Goal: Information Seeking & Learning: Learn about a topic

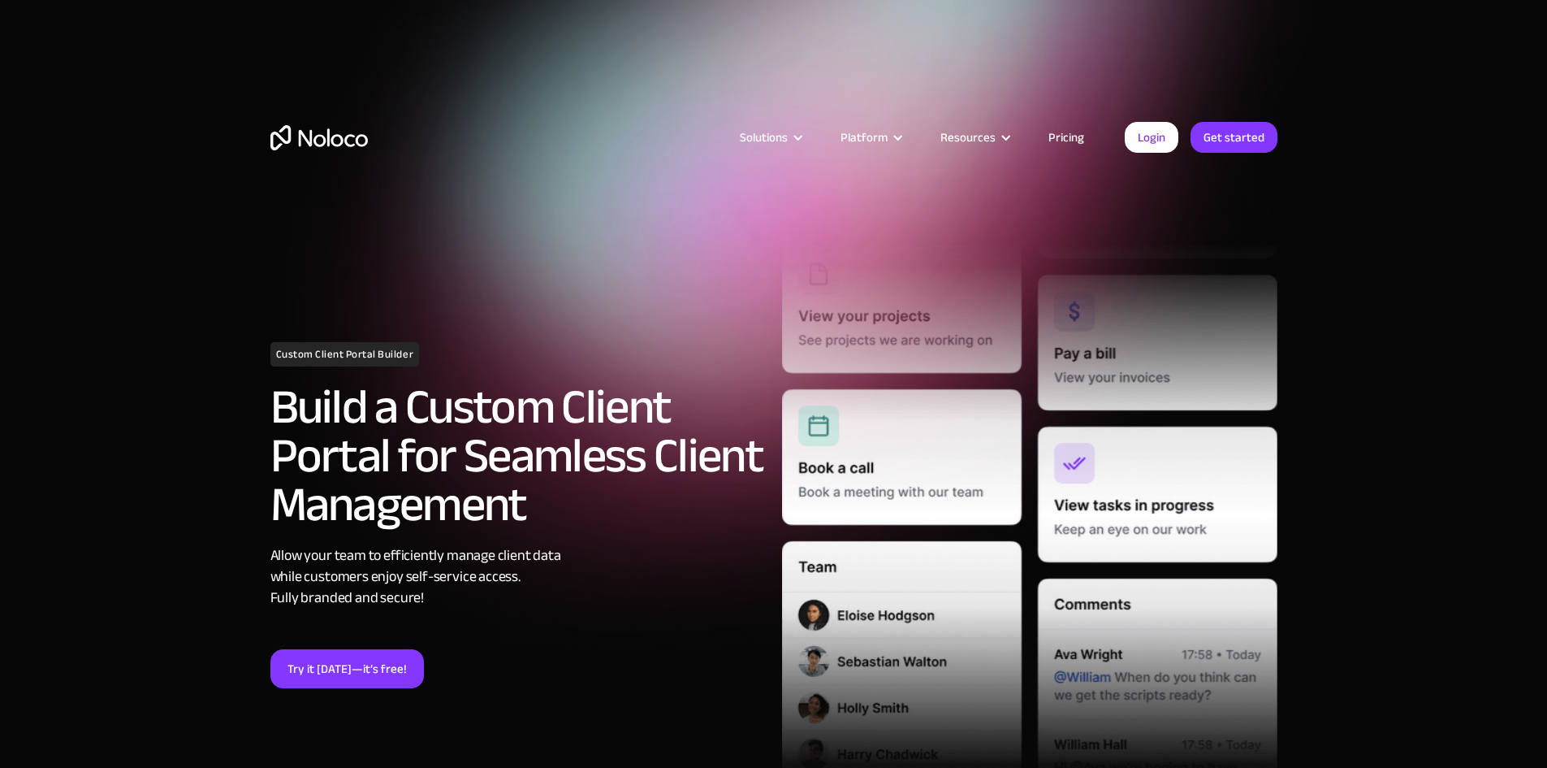
click at [1062, 134] on link "Pricing" at bounding box center [1066, 137] width 76 height 21
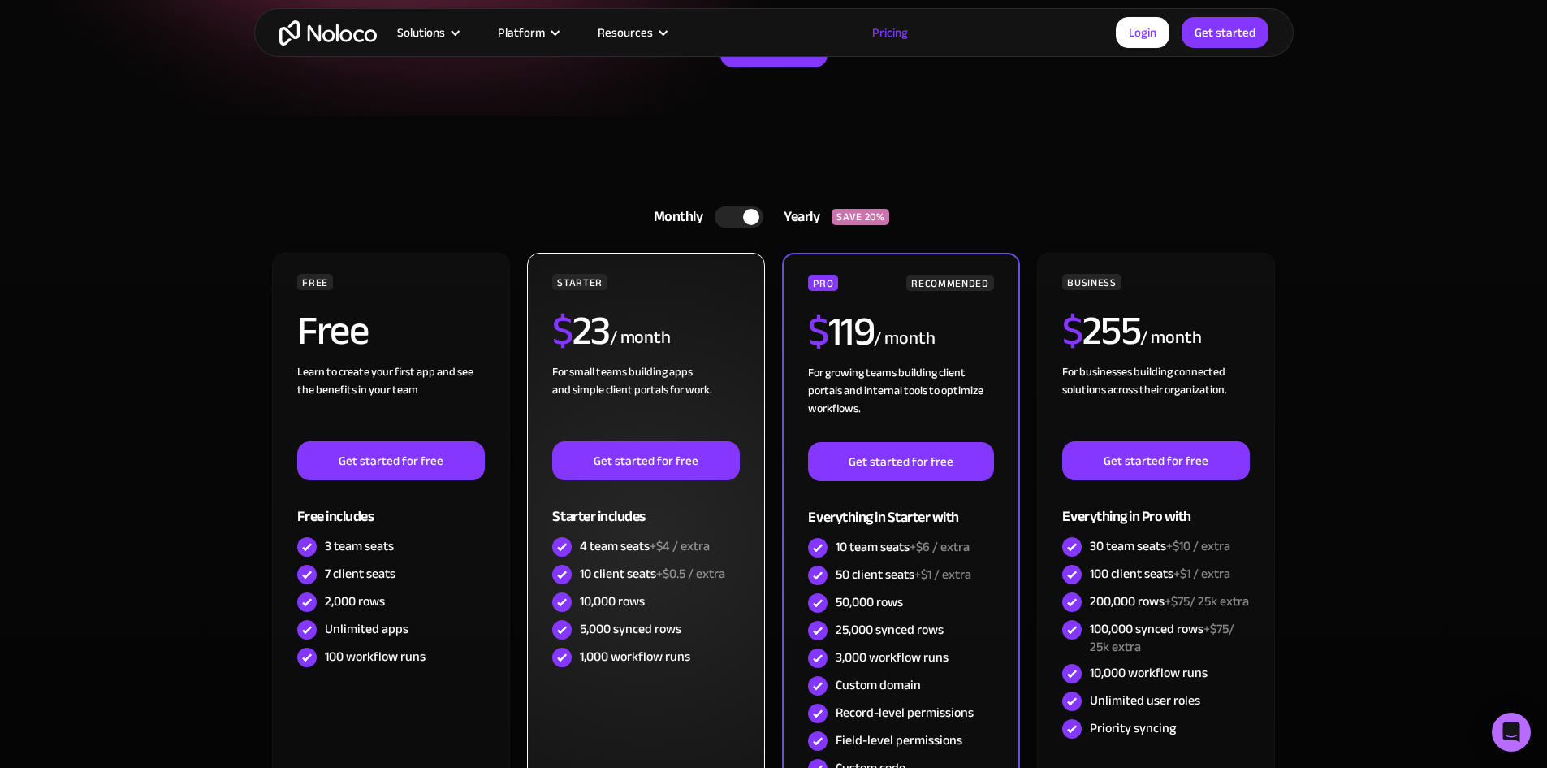
scroll to position [318, 0]
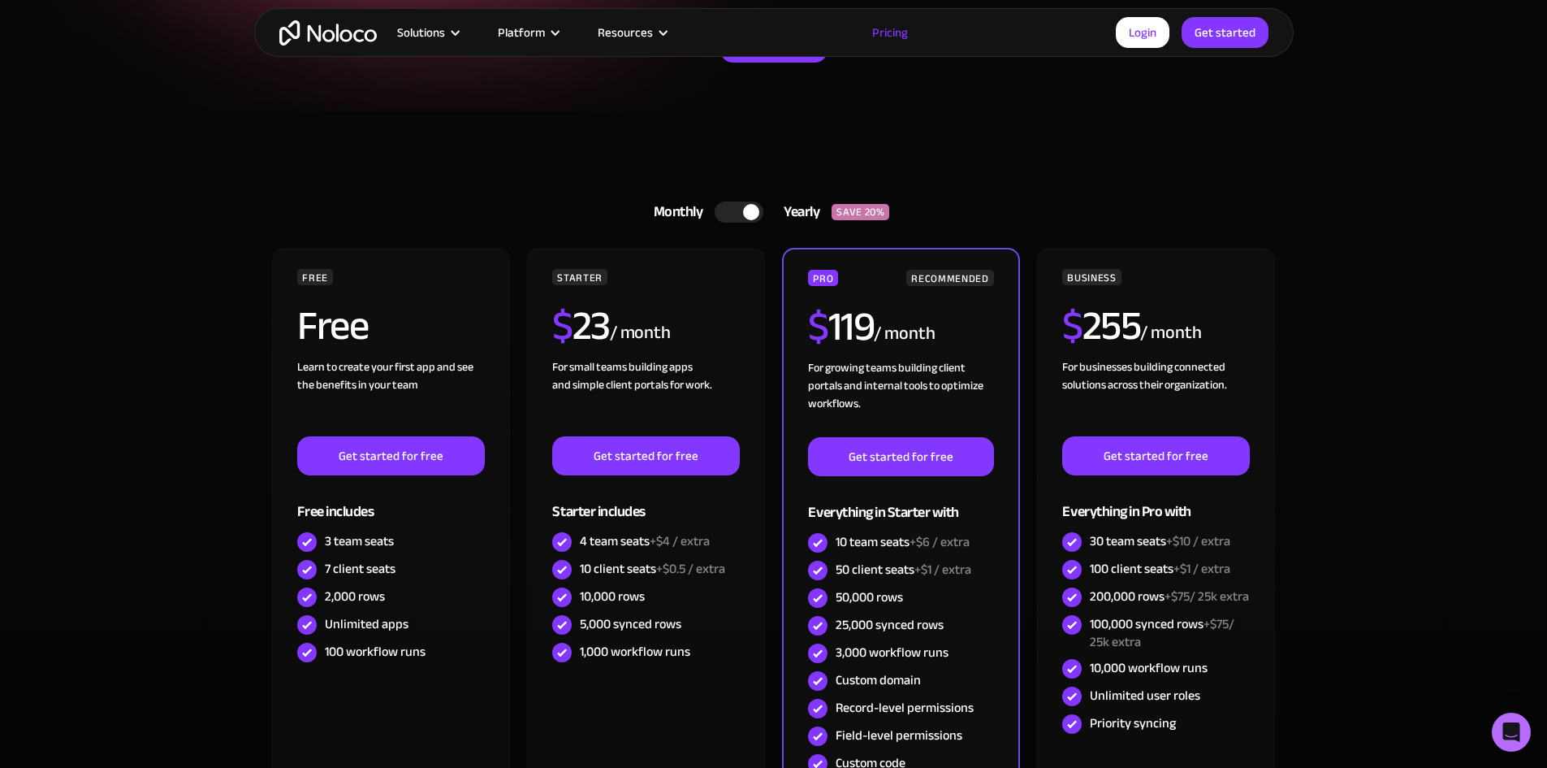
click at [748, 212] on div at bounding box center [751, 212] width 16 height 16
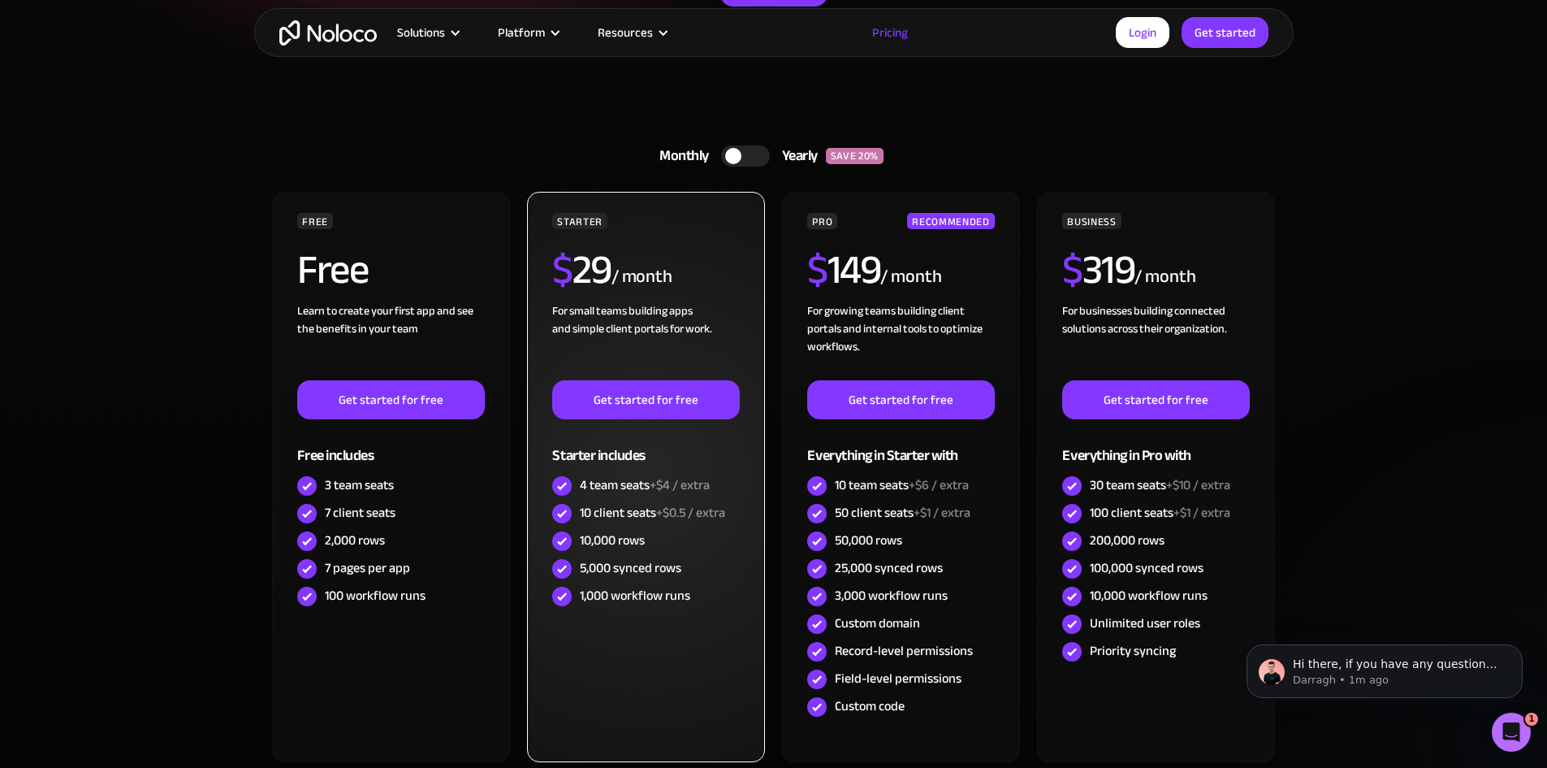
scroll to position [378, 0]
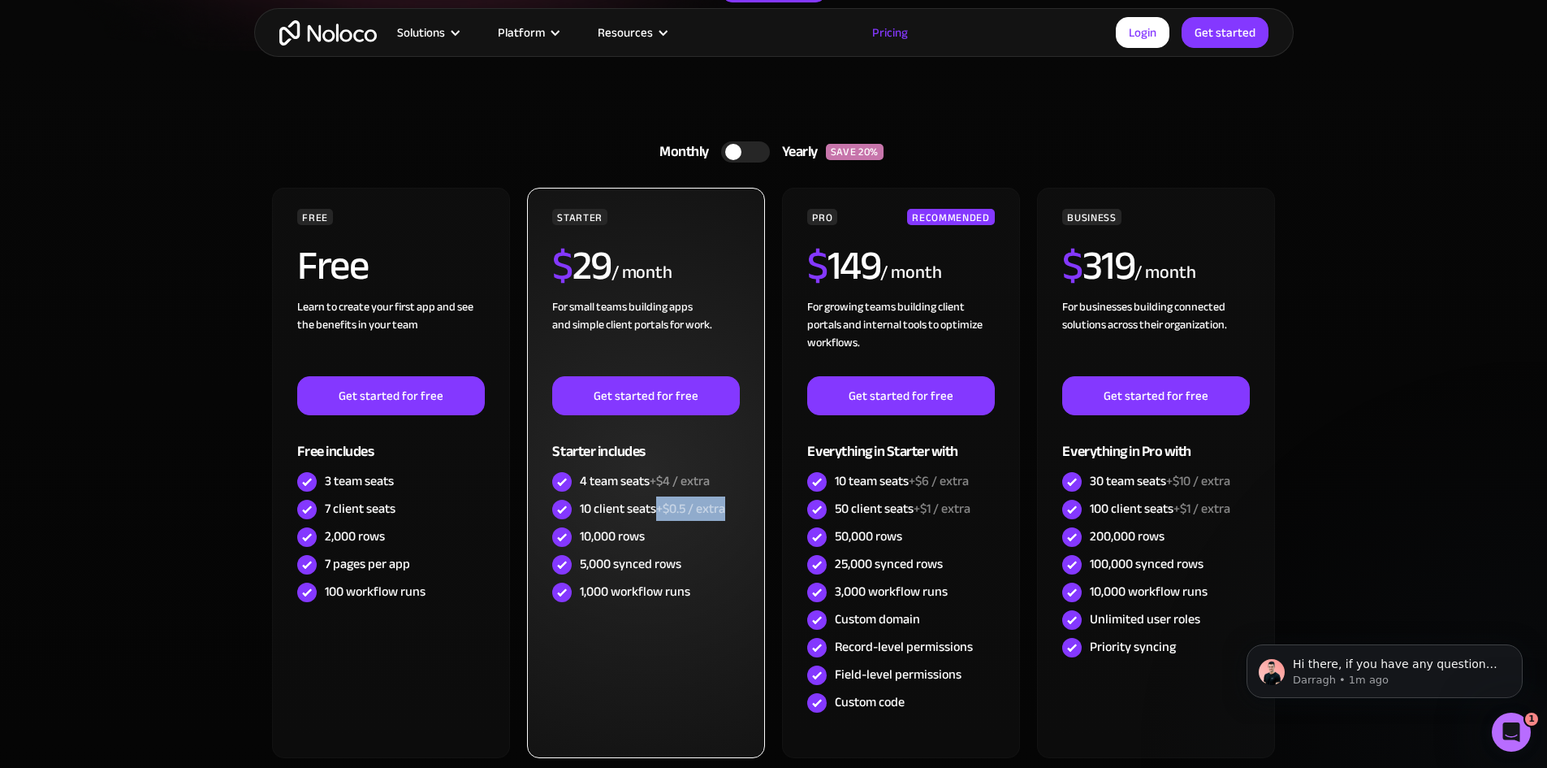
drag, startPoint x: 661, startPoint y: 509, endPoint x: 725, endPoint y: 508, distance: 64.2
click at [725, 508] on span "+$0.5 / extra" at bounding box center [690, 508] width 69 height 24
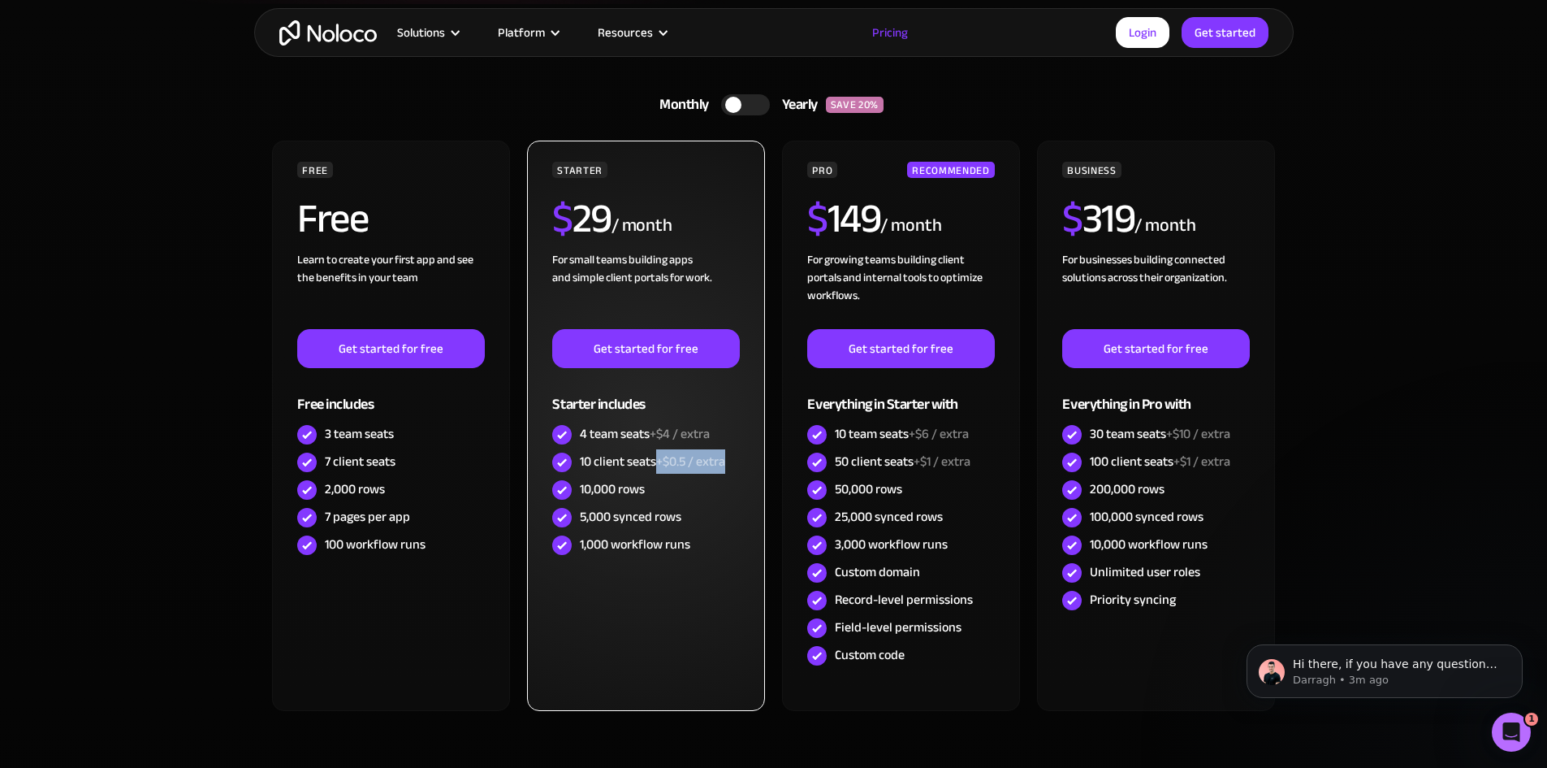
scroll to position [424, 0]
click at [678, 442] on span "+$4 / extra" at bounding box center [680, 434] width 60 height 24
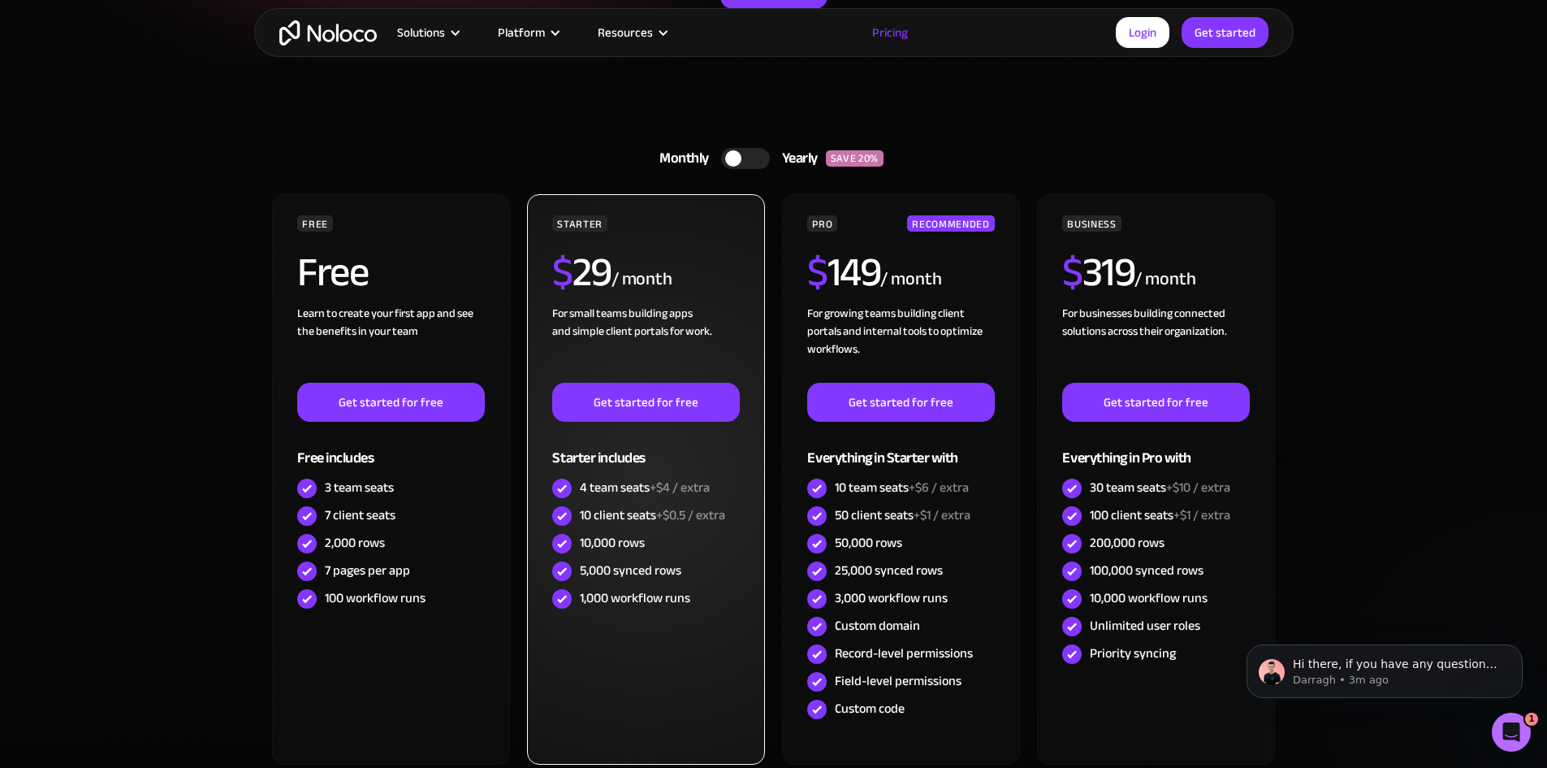
scroll to position [370, 0]
click at [677, 476] on span "+$4 / extra" at bounding box center [680, 488] width 60 height 24
drag, startPoint x: 660, startPoint y: 516, endPoint x: 729, endPoint y: 517, distance: 69.0
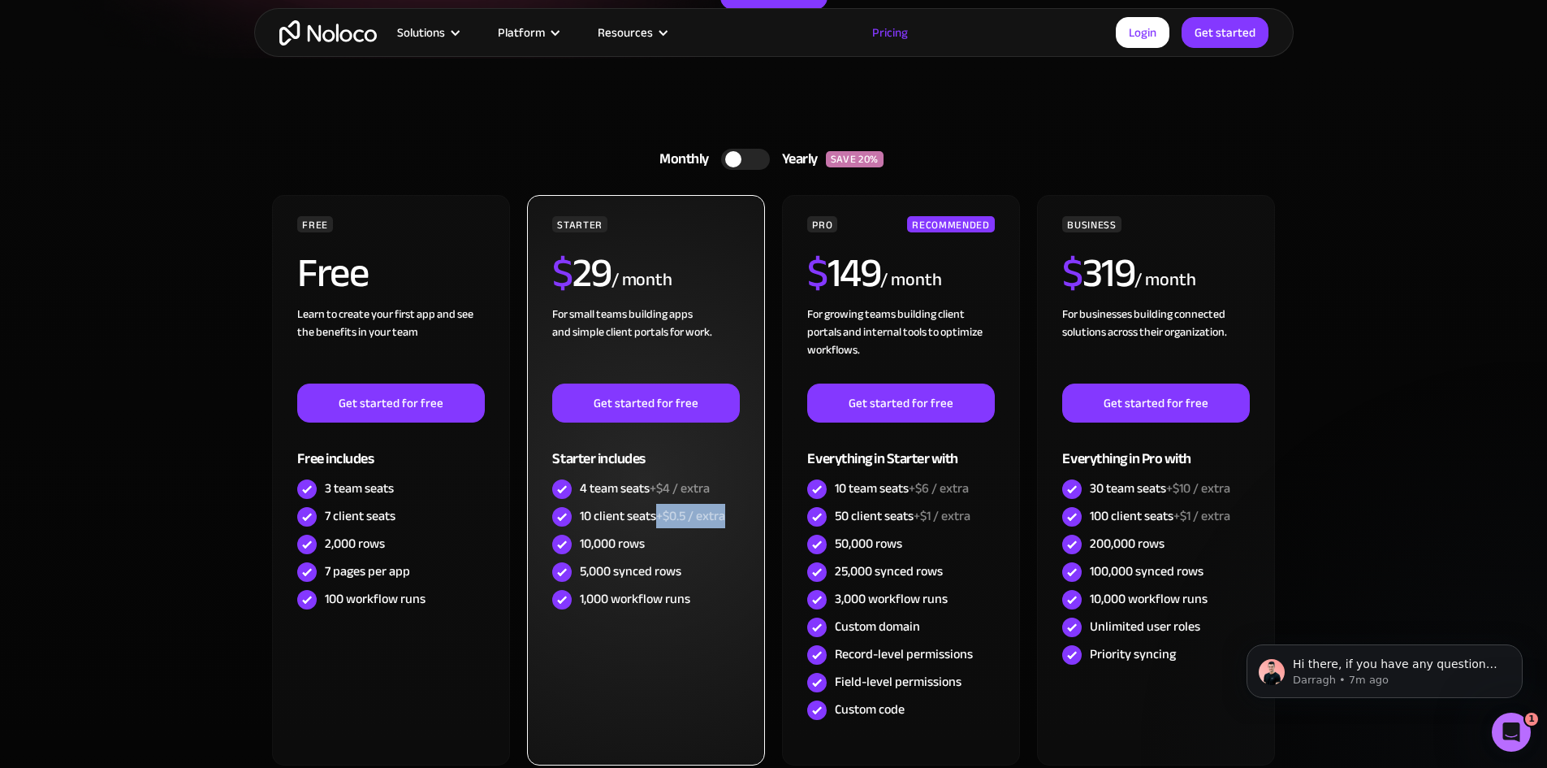
click at [729, 517] on div "10 client seats +$0.5 / extra" at bounding box center [645, 517] width 187 height 28
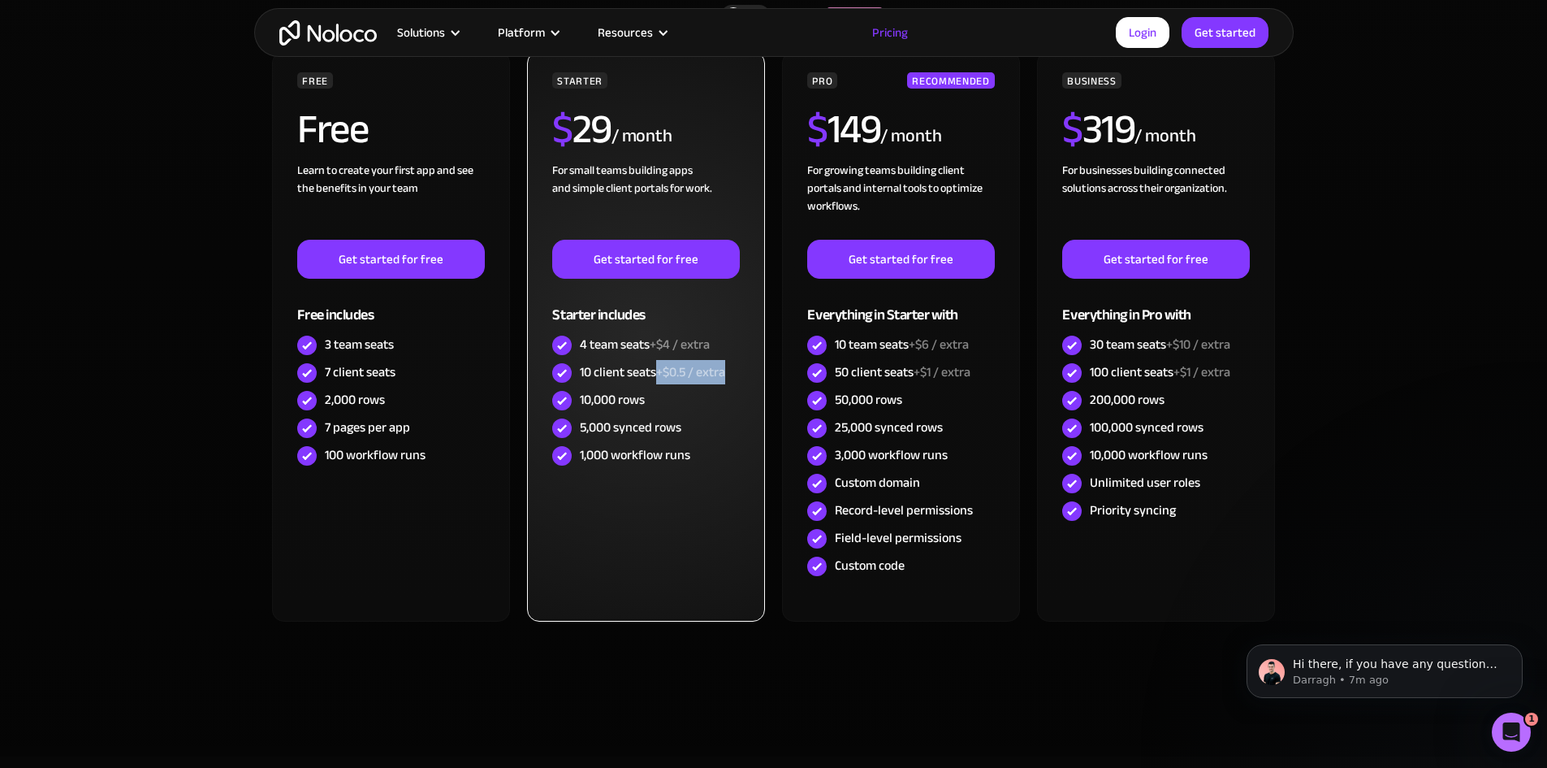
scroll to position [515, 0]
click at [655, 544] on div "STARTER $ 29 / month For small teams building apps and simple client portals fo…" at bounding box center [645, 335] width 237 height 570
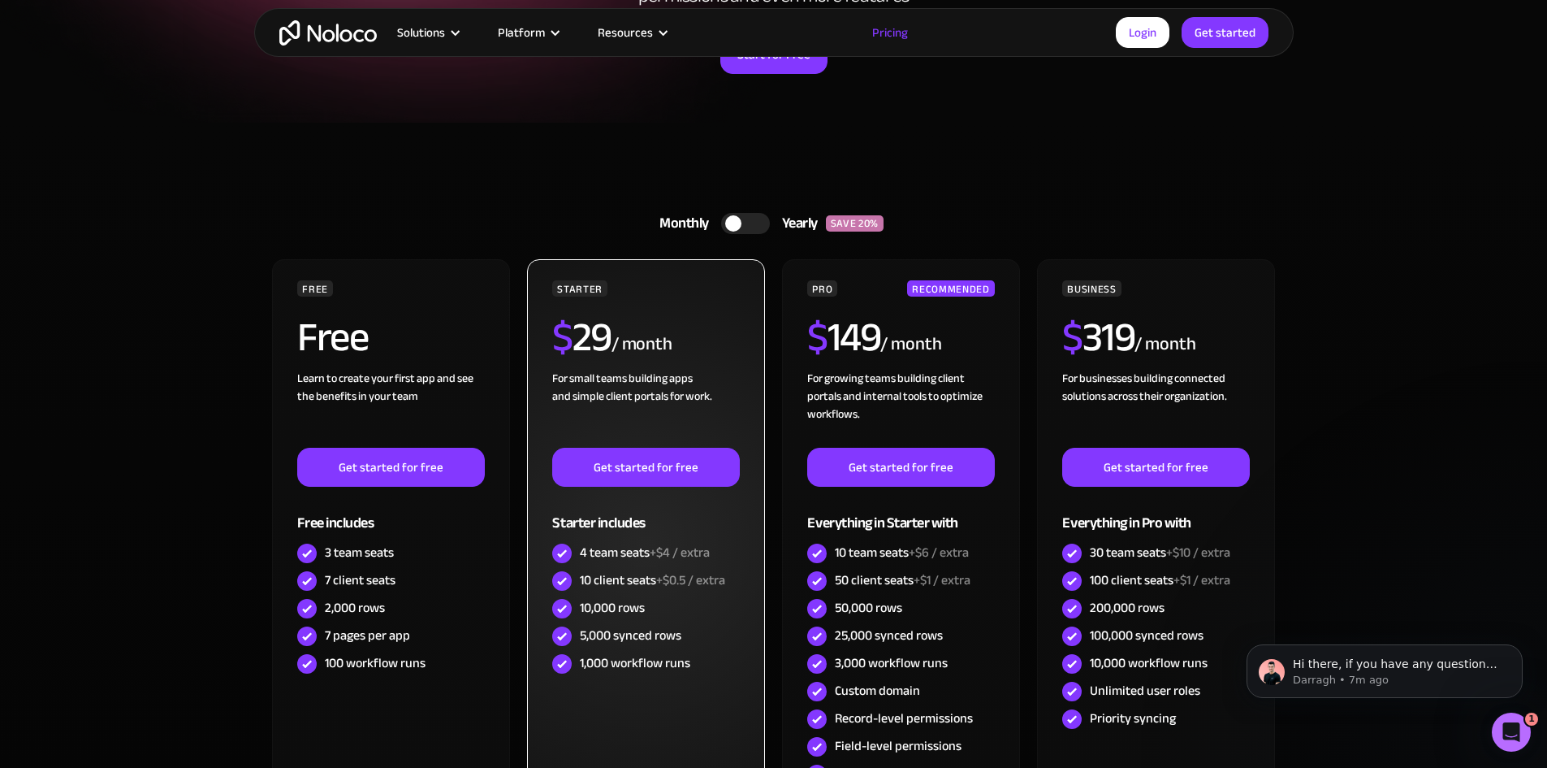
scroll to position [279, 0]
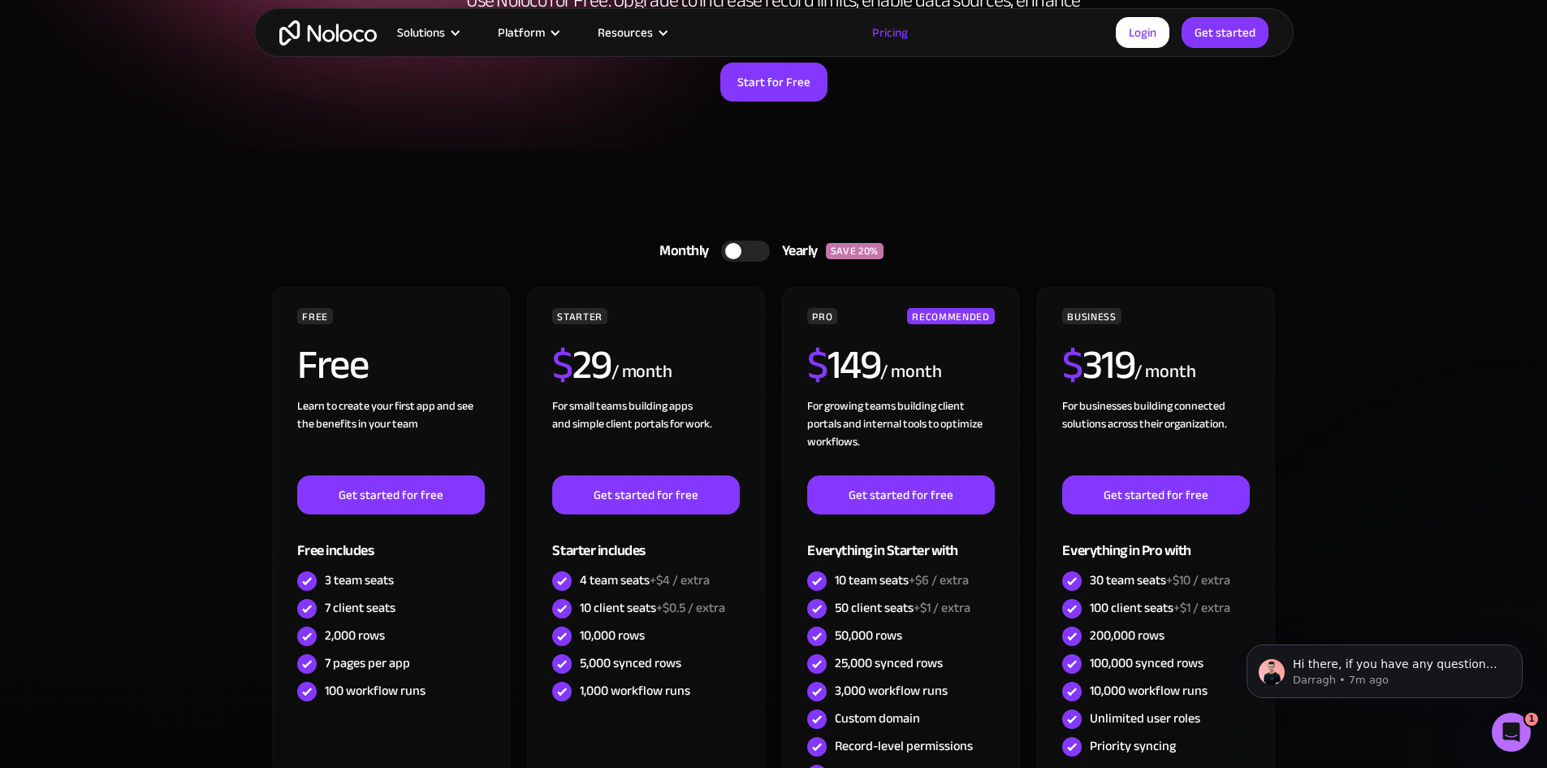
click at [738, 242] on div at bounding box center [745, 250] width 49 height 21
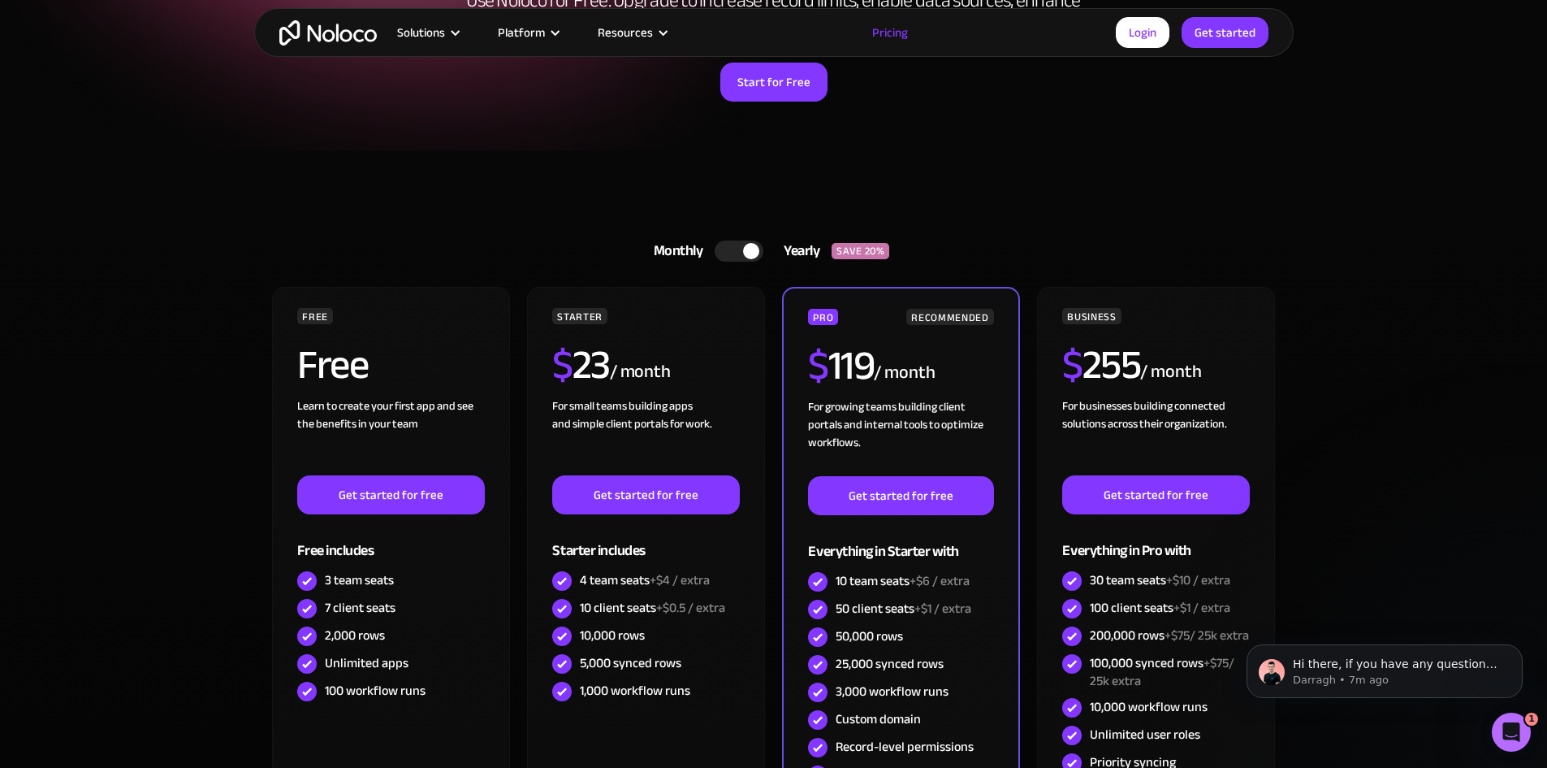
click at [738, 242] on div at bounding box center [739, 250] width 49 height 21
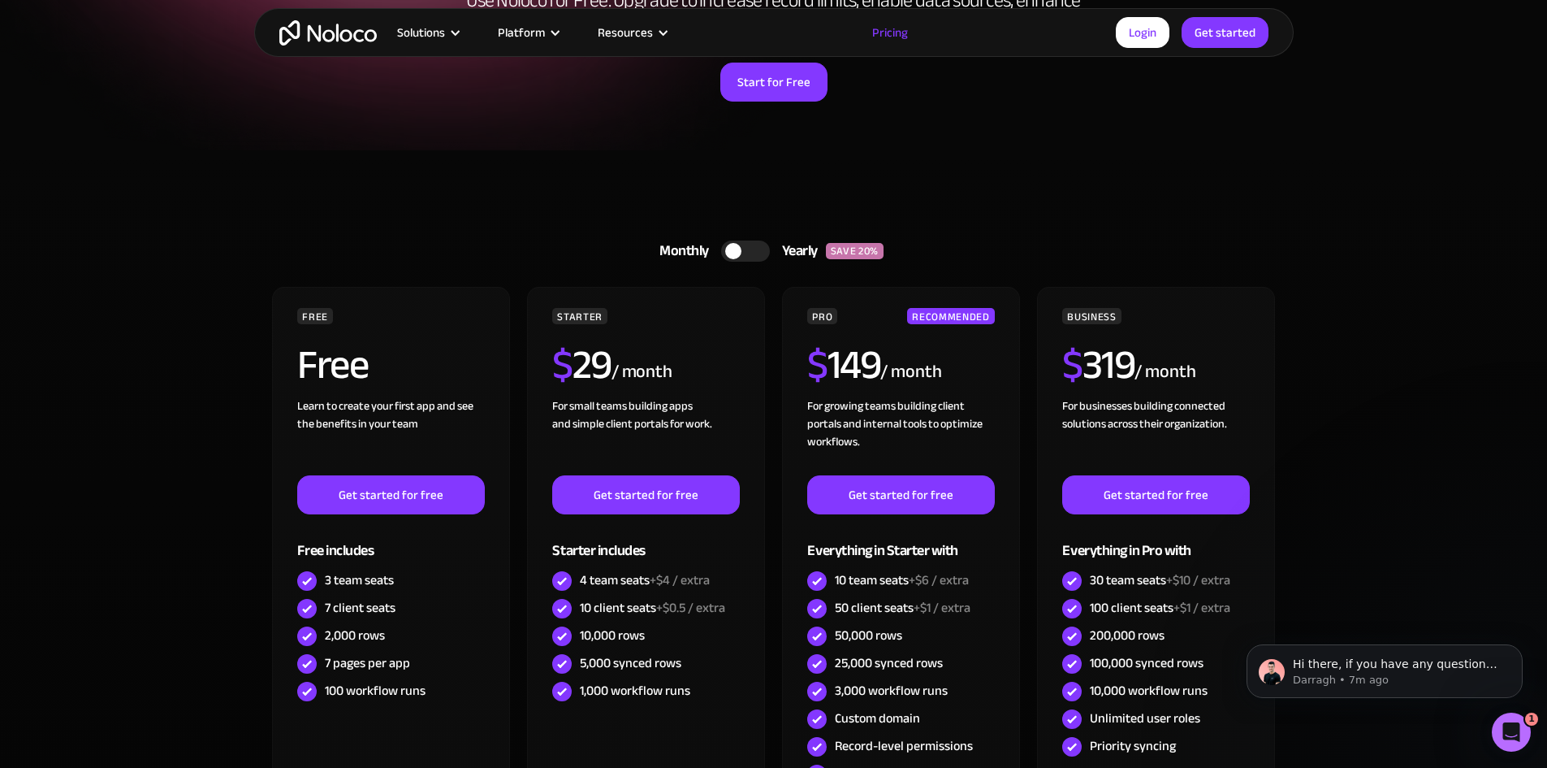
click at [738, 242] on div at bounding box center [745, 250] width 49 height 21
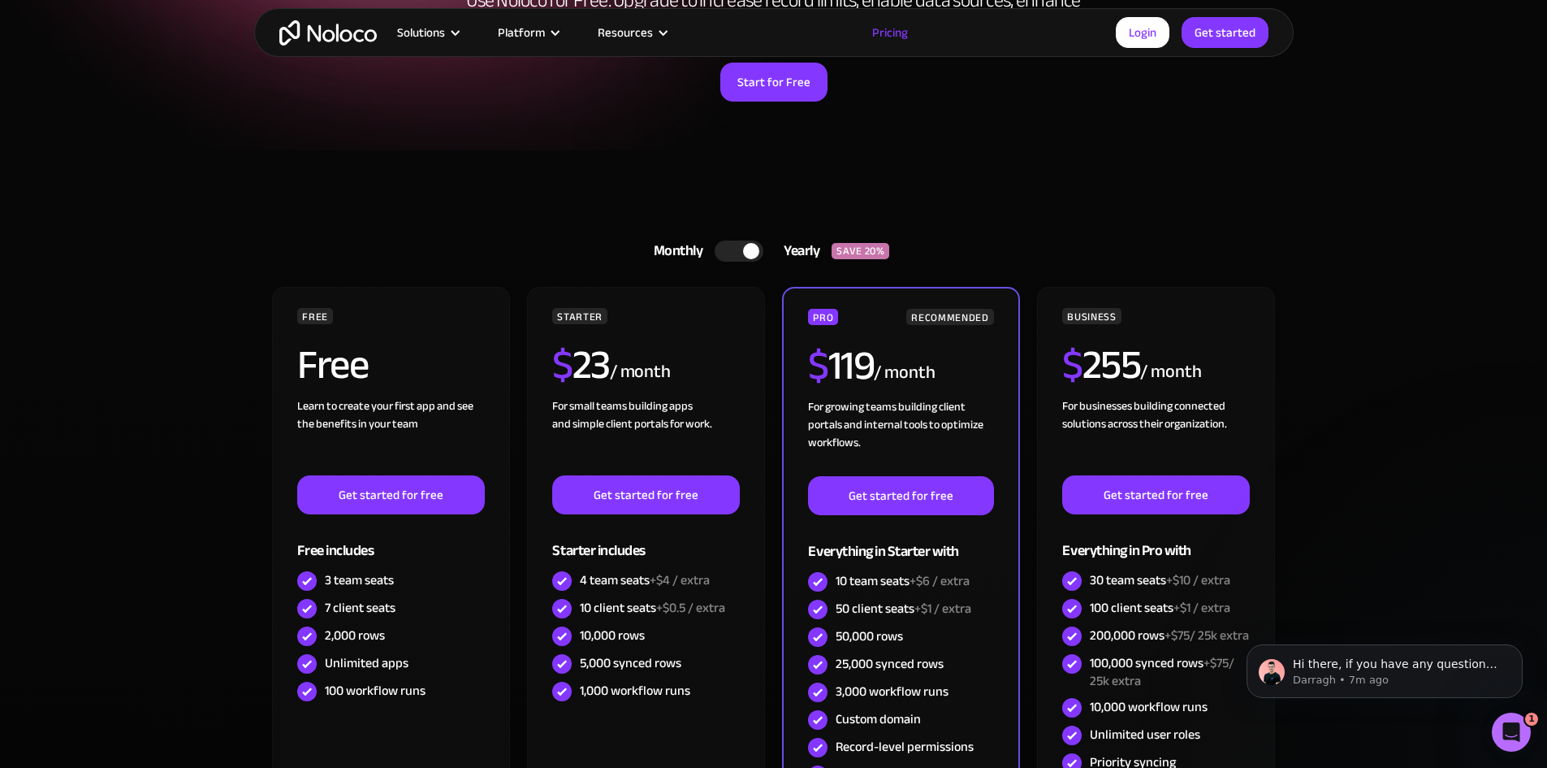
click at [738, 242] on div at bounding box center [739, 250] width 49 height 21
